Goal: Task Accomplishment & Management: Use online tool/utility

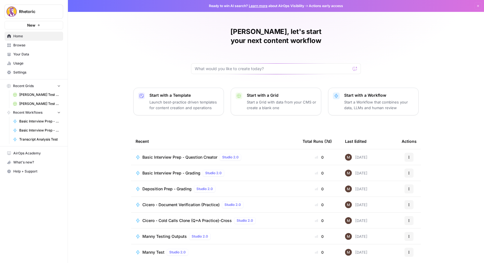
click at [409, 153] on button "Actions" at bounding box center [409, 157] width 9 height 9
click at [422, 197] on span "Duplicate" at bounding box center [438, 198] width 45 height 6
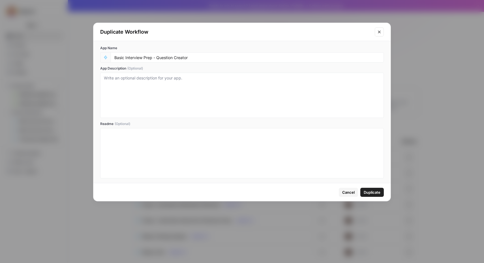
click at [374, 193] on span "Duplicate" at bounding box center [372, 193] width 17 height 6
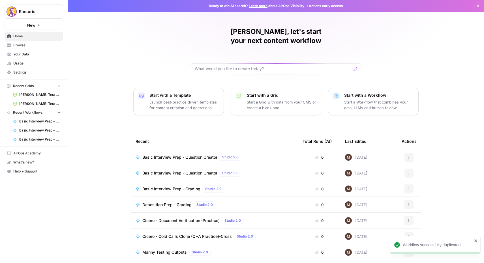
click at [197, 155] on span "Basic Interview Prep - Question Creator" at bounding box center [179, 158] width 75 height 6
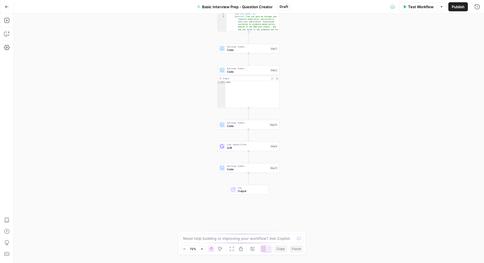
click at [245, 168] on span "Code" at bounding box center [247, 170] width 41 height 4
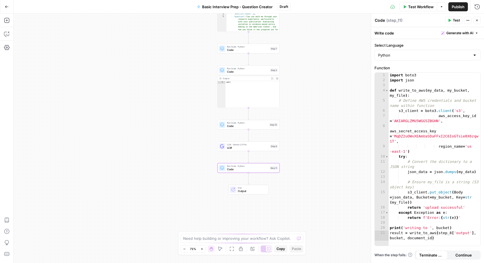
click at [246, 190] on span "Output" at bounding box center [251, 191] width 27 height 4
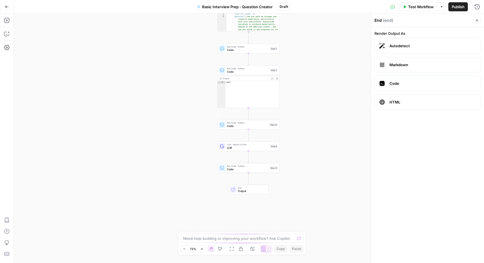
click at [242, 170] on span "Code" at bounding box center [247, 170] width 41 height 4
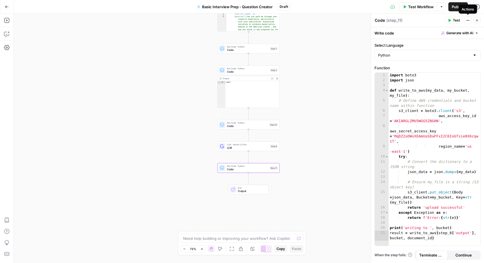
click at [468, 20] on icon "button" at bounding box center [468, 20] width 1 height 1
drag, startPoint x: 441, startPoint y: 46, endPoint x: 331, endPoint y: 135, distance: 141.8
click at [331, 135] on body "Rhetoric New Home Browse Your Data Usage Settings Recent Grids [PERSON_NAME] Te…" at bounding box center [242, 131] width 484 height 263
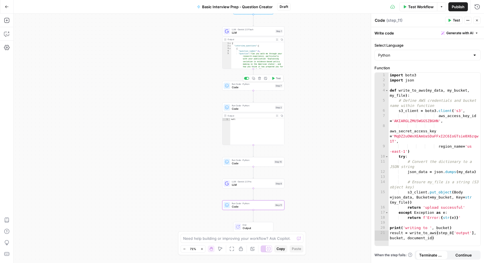
click at [251, 87] on span "Code" at bounding box center [253, 87] width 42 height 4
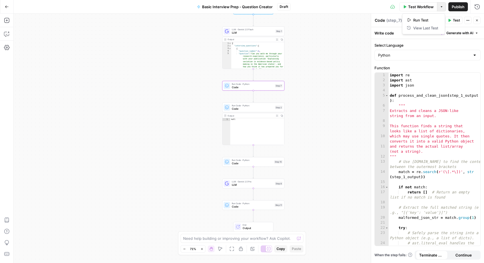
click at [440, 6] on icon "button" at bounding box center [441, 6] width 3 height 3
click at [255, 109] on span "Code" at bounding box center [253, 109] width 42 height 4
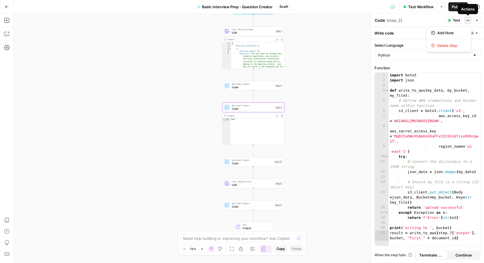
click at [471, 19] on button "Actions" at bounding box center [468, 20] width 7 height 7
click at [447, 47] on span "Delete Step" at bounding box center [451, 46] width 27 height 6
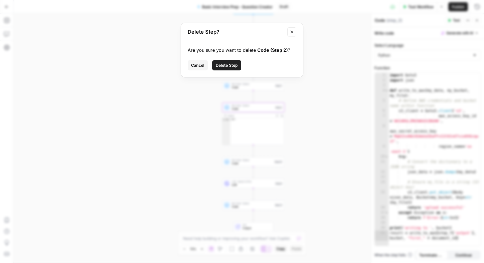
click at [226, 61] on button "Delete Step" at bounding box center [226, 65] width 29 height 10
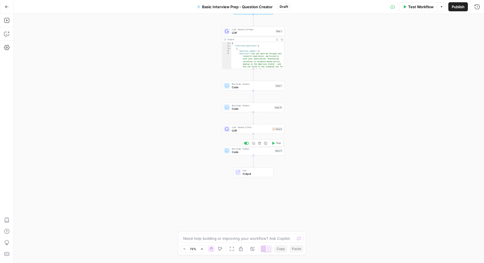
click at [271, 152] on span "Code" at bounding box center [252, 152] width 41 height 4
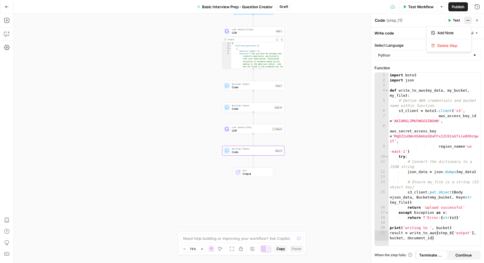
click at [465, 18] on button "Actions" at bounding box center [468, 20] width 7 height 7
click at [444, 45] on span "Delete Step" at bounding box center [451, 46] width 27 height 6
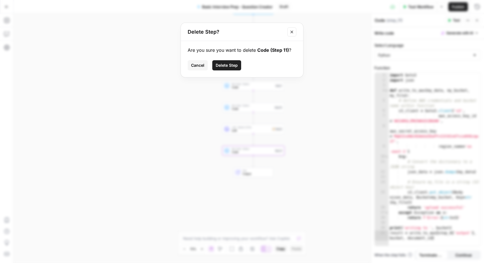
click at [292, 30] on icon "Close modal" at bounding box center [292, 32] width 5 height 5
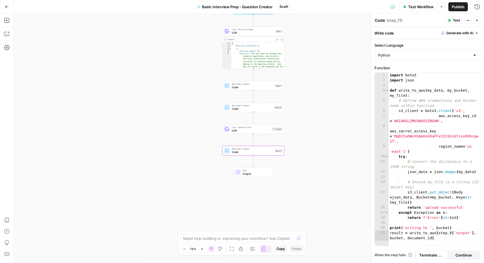
click at [245, 155] on div "Run Code · Python Code Step 11 Copy step Delete step Add Note Test" at bounding box center [253, 151] width 62 height 10
click at [475, 4] on icon "button" at bounding box center [478, 7] width 6 height 6
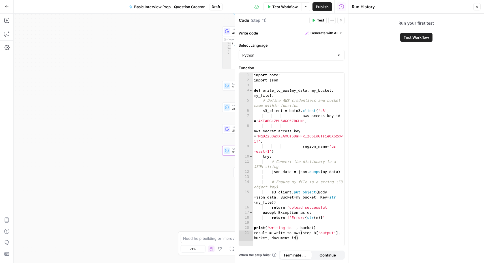
click at [475, 6] on button "Close" at bounding box center [477, 6] width 7 height 7
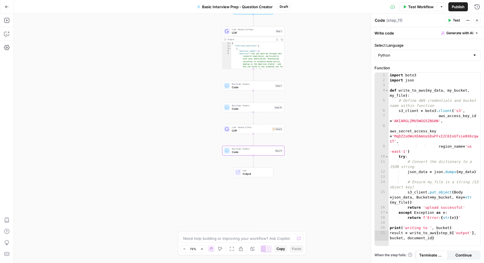
click at [5, 6] on icon "button" at bounding box center [7, 7] width 4 height 4
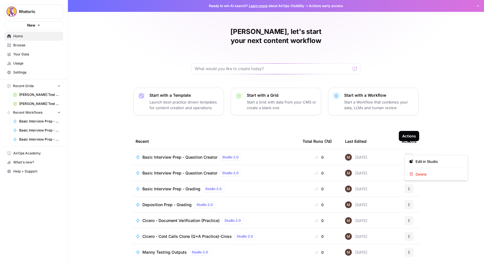
click at [411, 153] on button "Actions" at bounding box center [409, 157] width 9 height 9
click at [421, 174] on span "Delete" at bounding box center [438, 175] width 45 height 6
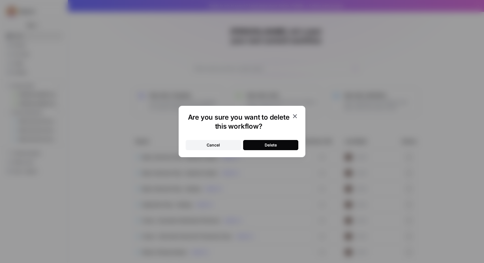
click at [260, 144] on button "Delete" at bounding box center [270, 145] width 55 height 10
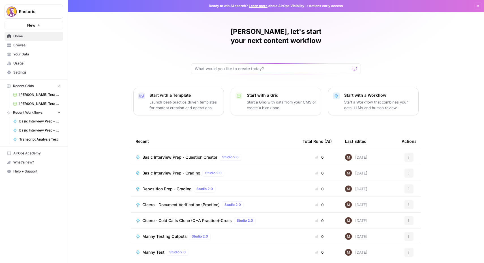
click at [187, 155] on span "Basic Interview Prep - Question Creator" at bounding box center [179, 158] width 75 height 6
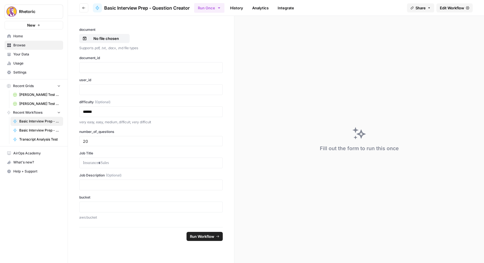
click at [450, 8] on span "Edit Workflow" at bounding box center [452, 8] width 24 height 6
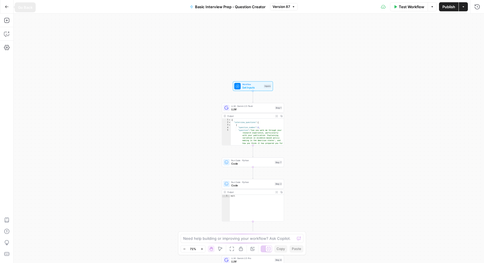
click at [6, 8] on button "Go Back" at bounding box center [7, 7] width 10 height 10
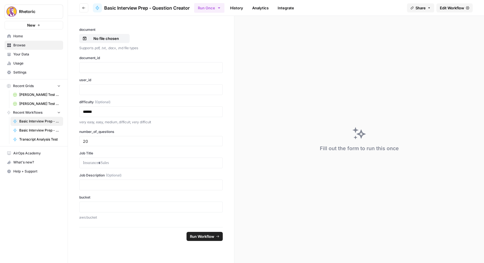
click at [84, 6] on icon "button" at bounding box center [83, 7] width 3 height 3
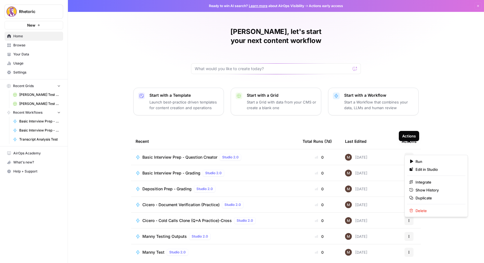
click at [410, 153] on button "Actions" at bounding box center [409, 157] width 9 height 9
click at [425, 196] on span "Duplicate" at bounding box center [438, 198] width 45 height 6
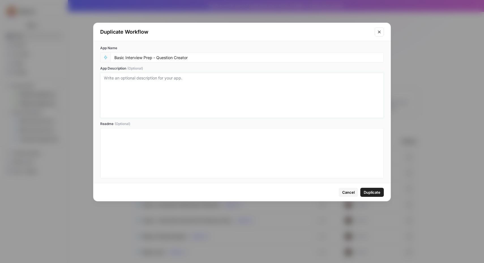
click at [253, 97] on textarea "App Description (Optional)" at bounding box center [242, 95] width 276 height 40
type textarea "Test for AI Models"
click at [372, 195] on button "Duplicate" at bounding box center [373, 192] width 24 height 9
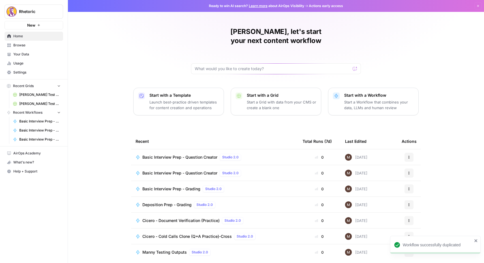
click at [182, 155] on span "Basic Interview Prep - Question Creator" at bounding box center [179, 158] width 75 height 6
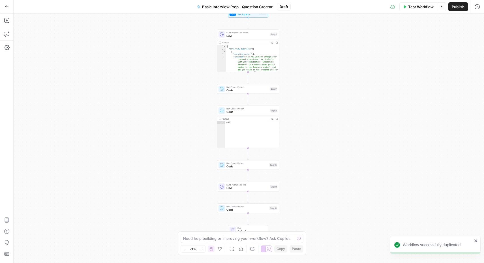
click at [204, 250] on button "Zoom In" at bounding box center [202, 249] width 7 height 7
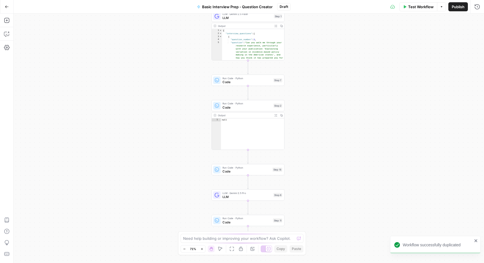
click at [204, 250] on button "Zoom In" at bounding box center [202, 249] width 7 height 7
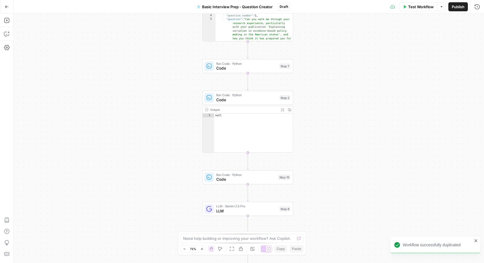
click at [204, 250] on button "Zoom In" at bounding box center [202, 249] width 7 height 7
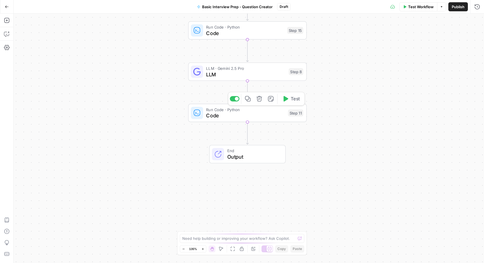
click at [236, 102] on div "Copy step Delete step Add Note Test" at bounding box center [266, 99] width 77 height 14
click at [235, 99] on div at bounding box center [237, 99] width 4 height 4
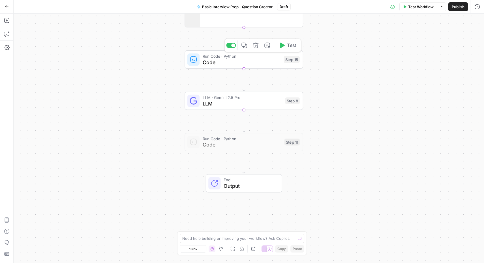
click at [221, 58] on span "Code" at bounding box center [242, 62] width 78 height 8
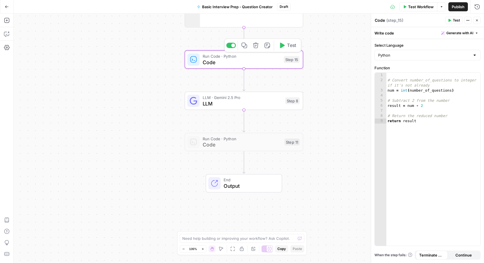
click at [231, 45] on div at bounding box center [231, 45] width 10 height 5
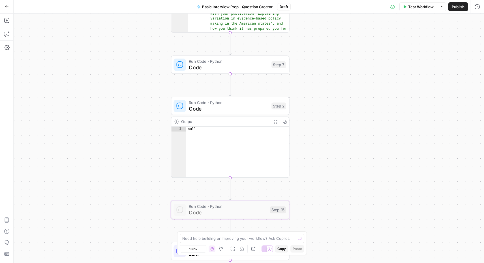
drag, startPoint x: 164, startPoint y: 80, endPoint x: 146, endPoint y: 197, distance: 118.7
click at [146, 197] on div "Workflow Set Inputs Inputs LLM · Gemini 2.5 Flash LLM Step 1 Output Expand Outp…" at bounding box center [249, 139] width 471 height 250
click at [217, 95] on div "Copy step Delete step Add Note Test" at bounding box center [248, 92] width 77 height 14
click at [217, 91] on div at bounding box center [217, 91] width 10 height 5
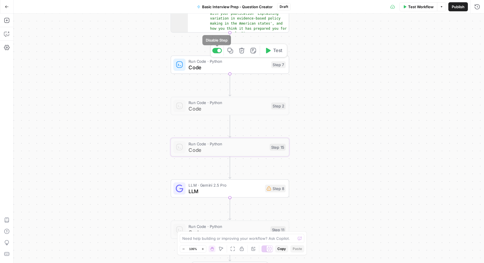
click at [218, 51] on div at bounding box center [220, 51] width 4 height 4
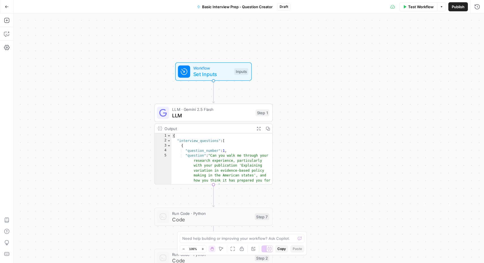
drag, startPoint x: 141, startPoint y: 75, endPoint x: 133, endPoint y: 170, distance: 95.5
click at [133, 170] on div "Workflow Set Inputs Inputs LLM · Gemini 2.5 Flash LLM Step 1 Output Expand Outp…" at bounding box center [249, 139] width 471 height 250
click at [213, 73] on span "Set Inputs" at bounding box center [212, 75] width 38 height 8
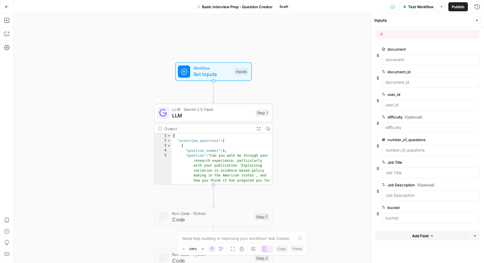
click at [382, 33] on icon at bounding box center [381, 34] width 3 height 3
click at [475, 208] on icon "button" at bounding box center [476, 208] width 3 height 3
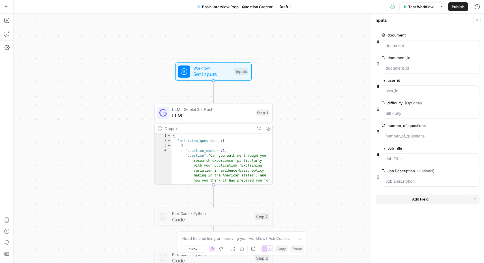
click at [327, 119] on div "Workflow Set Inputs Inputs LLM · Gemini 2.5 Flash LLM Step 1 Output Expand Outp…" at bounding box center [249, 139] width 471 height 250
click at [254, 99] on button "Test" at bounding box center [257, 99] width 24 height 10
